Goal: Find specific page/section: Find specific page/section

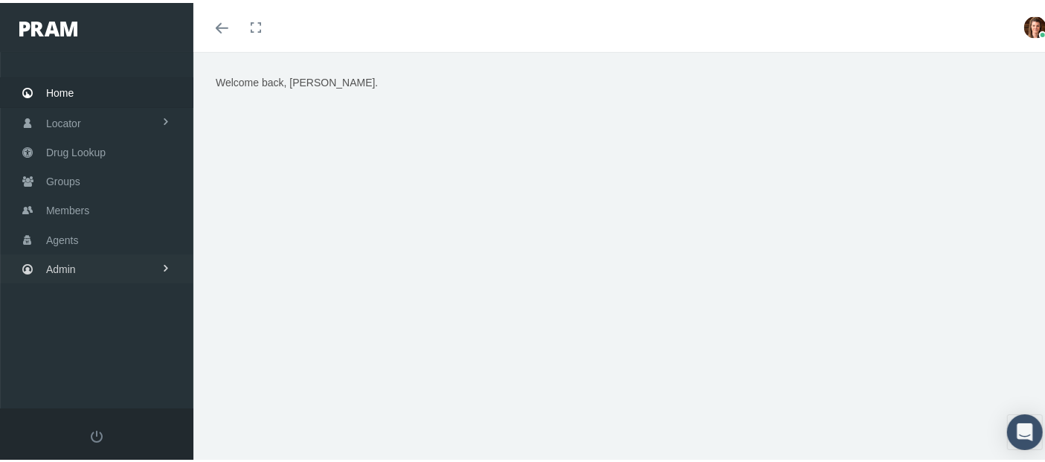
click at [107, 260] on link "Admin" at bounding box center [96, 265] width 193 height 29
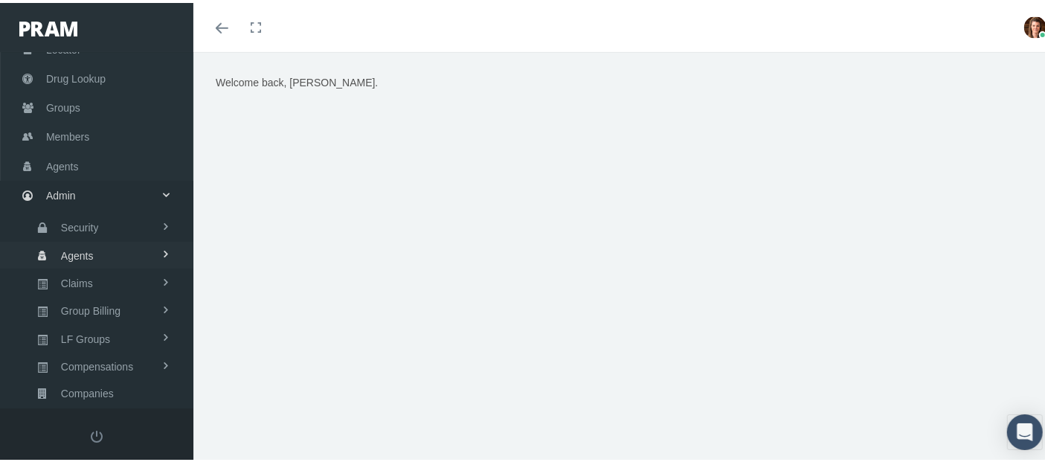
scroll to position [74, 0]
click at [131, 274] on link "Claims" at bounding box center [96, 279] width 193 height 26
click at [134, 306] on link "PBM Invoices" at bounding box center [96, 309] width 193 height 26
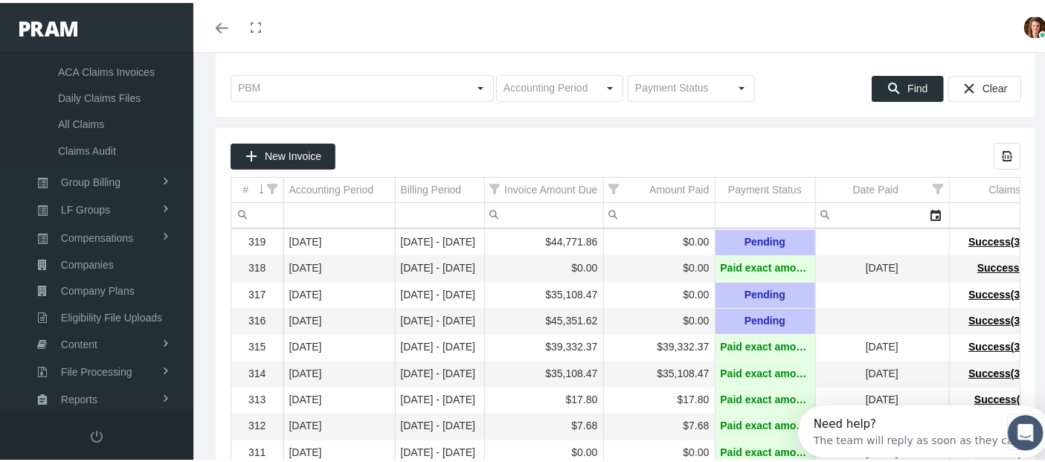
click at [224, 22] on icon "Toggle menubar" at bounding box center [222, 25] width 13 height 9
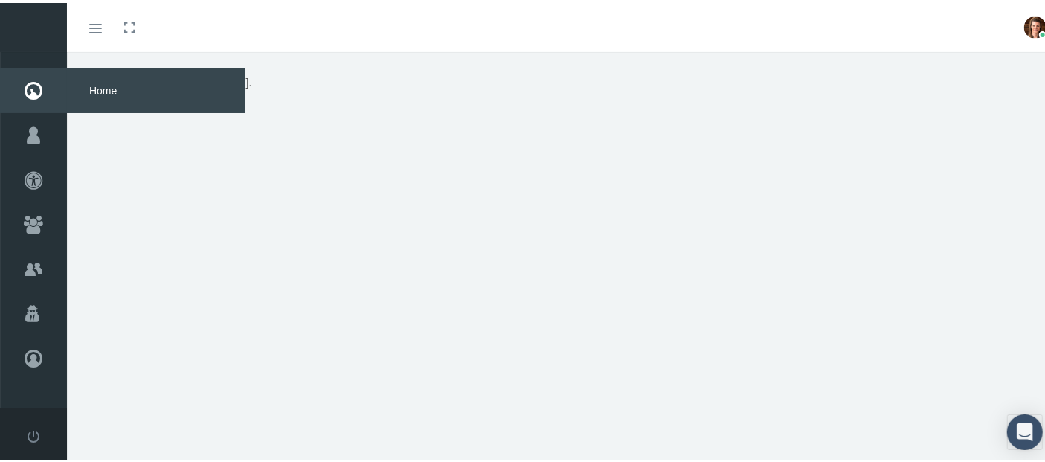
click at [33, 92] on icon at bounding box center [33, 87] width 67 height 45
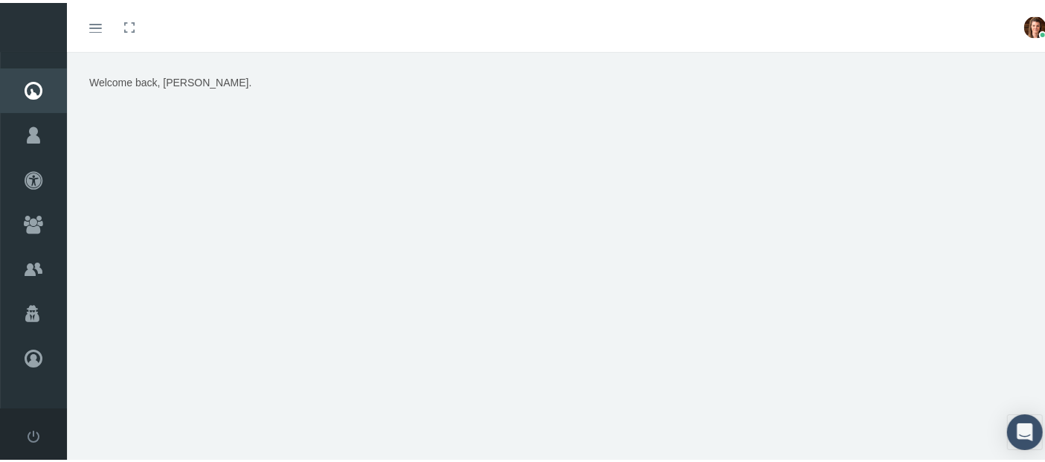
click at [100, 25] on span at bounding box center [95, 25] width 13 height 1
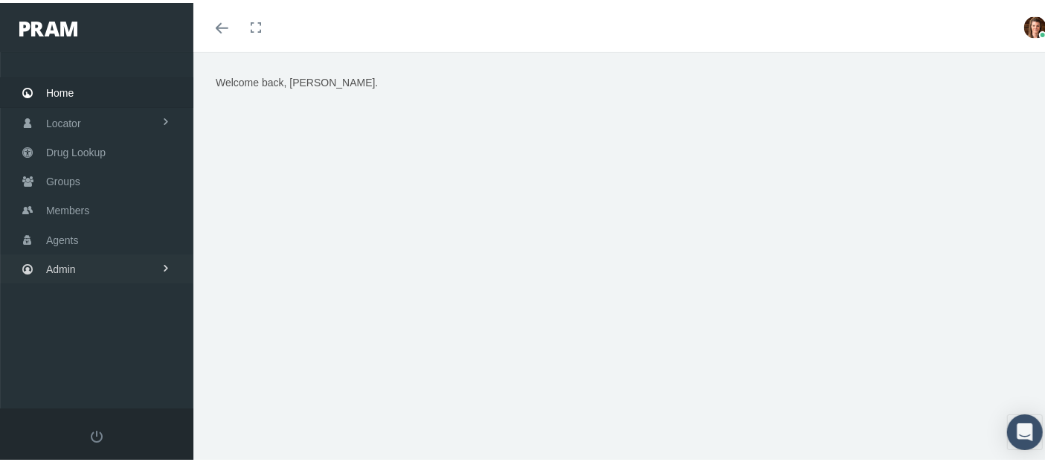
click at [91, 256] on link "Admin" at bounding box center [96, 265] width 193 height 29
click at [99, 324] on link "Agents" at bounding box center [96, 325] width 193 height 26
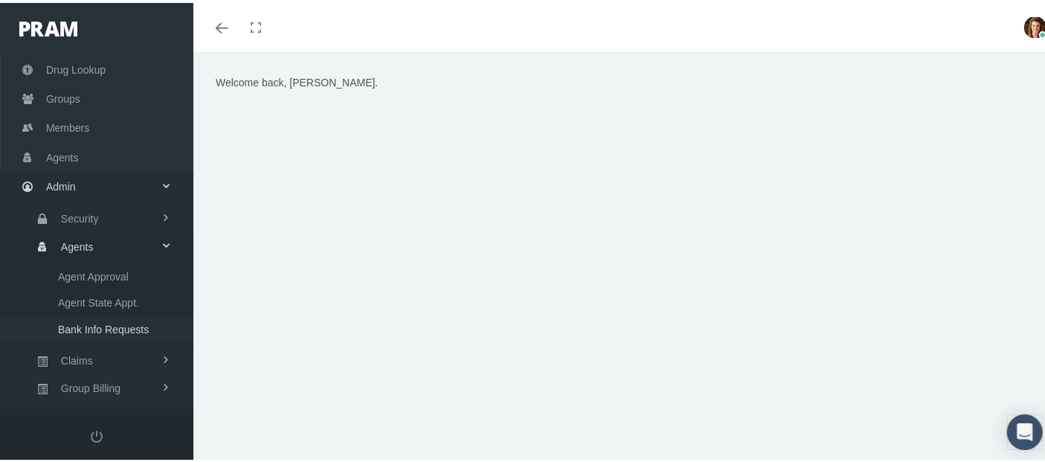
click at [114, 326] on span "Bank Info Requests" at bounding box center [103, 326] width 91 height 25
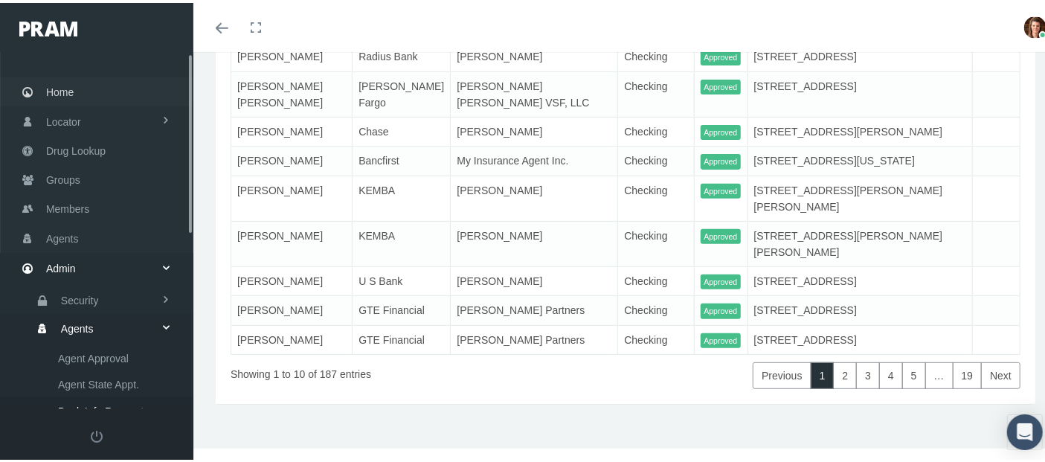
click at [116, 92] on link "Home" at bounding box center [96, 88] width 193 height 29
